Goal: Information Seeking & Learning: Learn about a topic

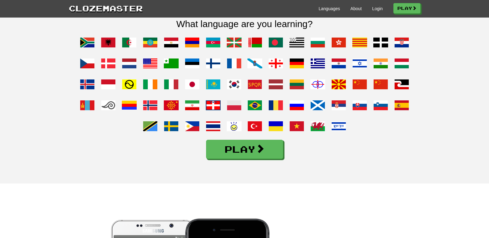
scroll to position [492, 0]
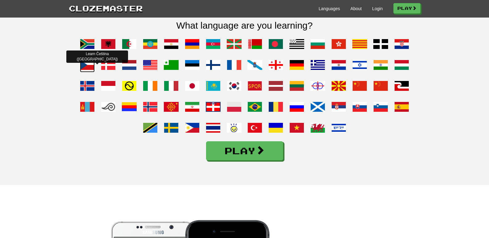
click at [80, 72] on span at bounding box center [87, 65] width 15 height 15
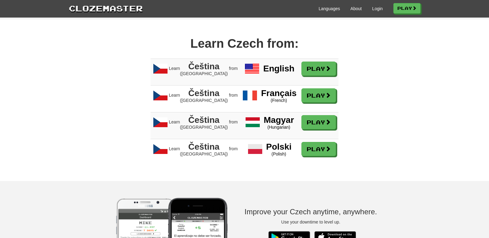
scroll to position [442, 0]
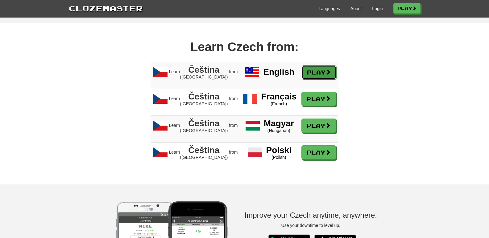
click at [310, 80] on link "Play" at bounding box center [319, 72] width 35 height 14
